Goal: Communication & Community: Answer question/provide support

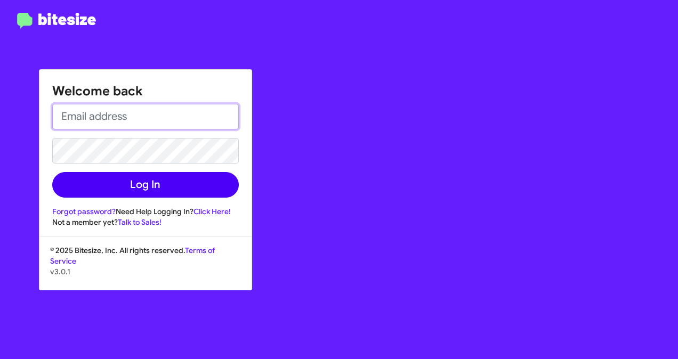
type input "[EMAIL_ADDRESS][DOMAIN_NAME]"
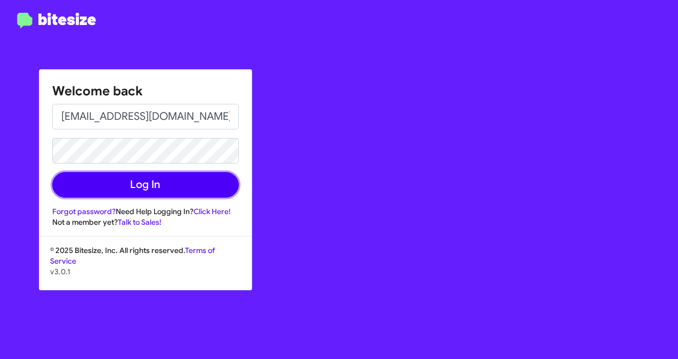
click at [122, 190] on button "Log In" at bounding box center [145, 185] width 187 height 26
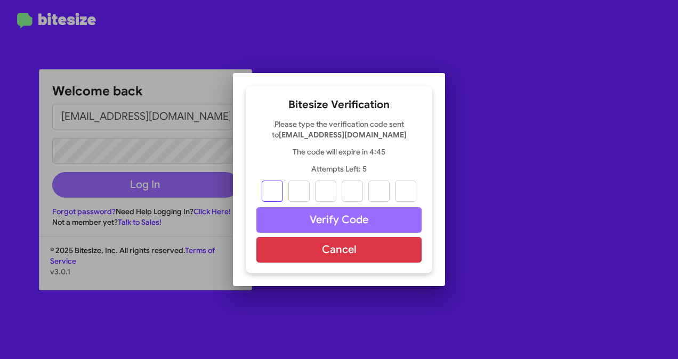
type input "2"
type input "3"
type input "1"
type input "9"
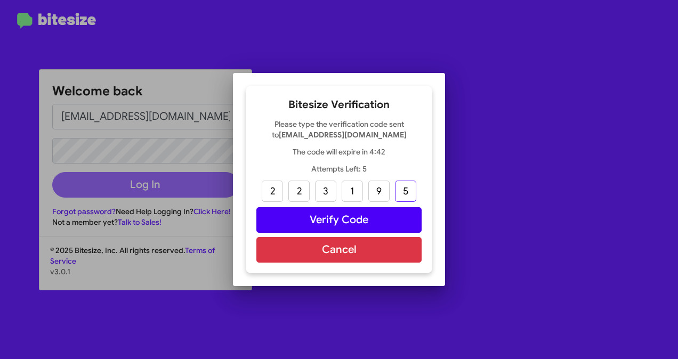
type input "5"
click at [342, 220] on button "Verify Code" at bounding box center [338, 220] width 165 height 26
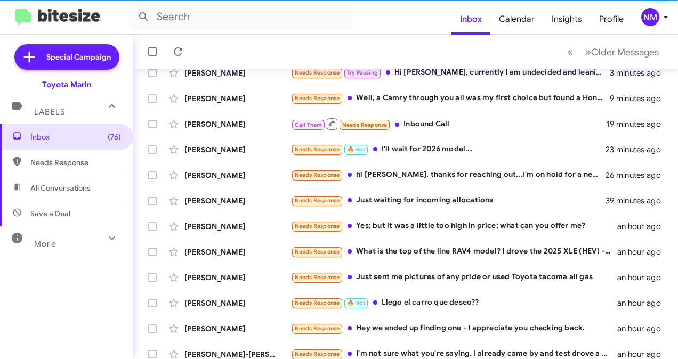
scroll to position [98, 0]
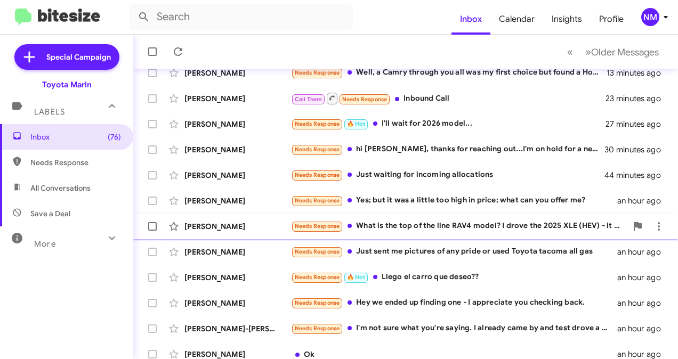
click at [446, 232] on div "[PERSON_NAME] Needs Response What is the top of the line RAV4 model? I drove th…" at bounding box center [406, 226] width 528 height 21
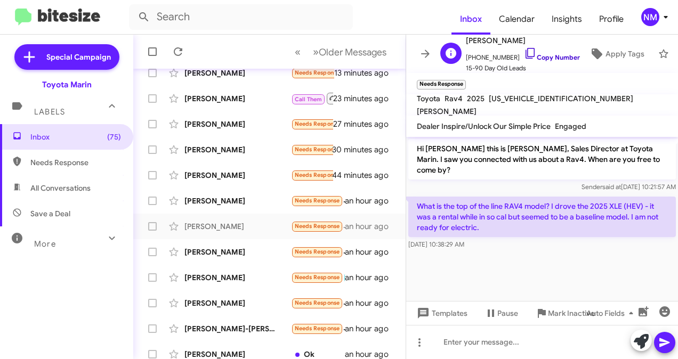
click at [524, 49] on icon at bounding box center [530, 53] width 13 height 13
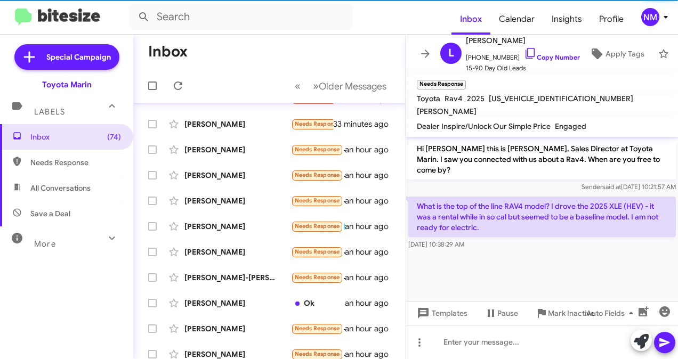
scroll to position [72, 0]
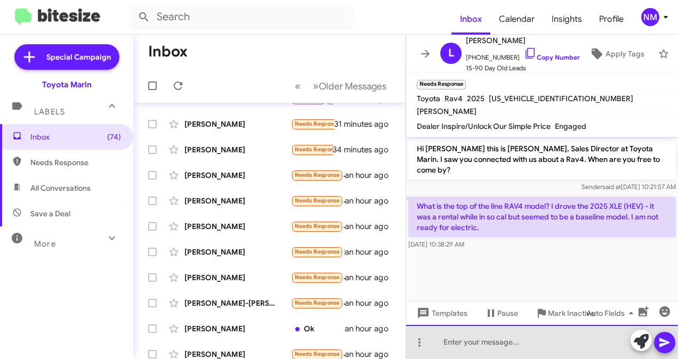
click at [481, 342] on div at bounding box center [542, 342] width 272 height 34
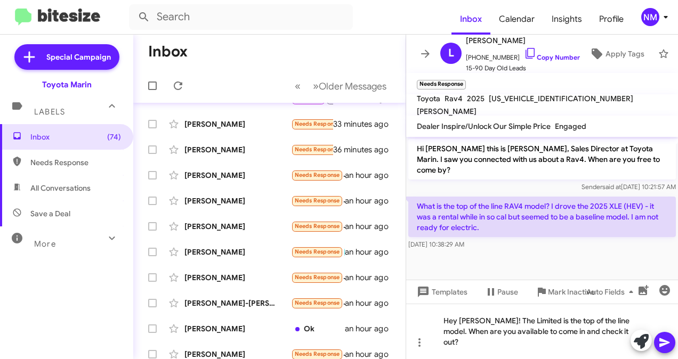
click at [672, 343] on button at bounding box center [664, 342] width 21 height 21
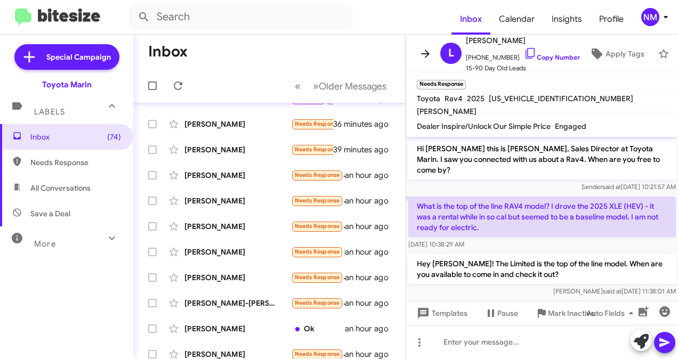
click at [428, 57] on button at bounding box center [425, 53] width 21 height 21
